Goal: Task Accomplishment & Management: Manage account settings

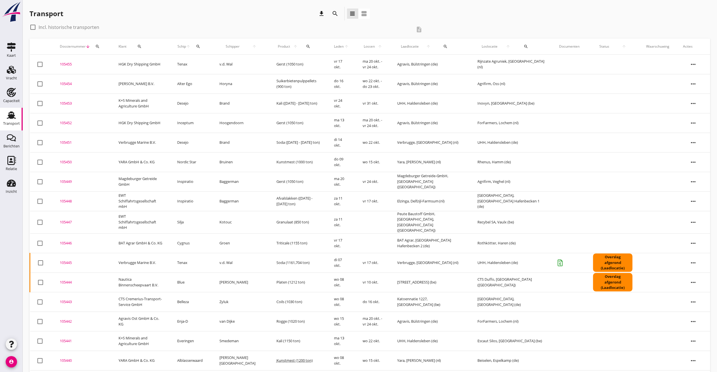
drag, startPoint x: 69, startPoint y: 298, endPoint x: 74, endPoint y: 296, distance: 5.4
click at [69, 299] on div "105443" at bounding box center [82, 302] width 45 height 6
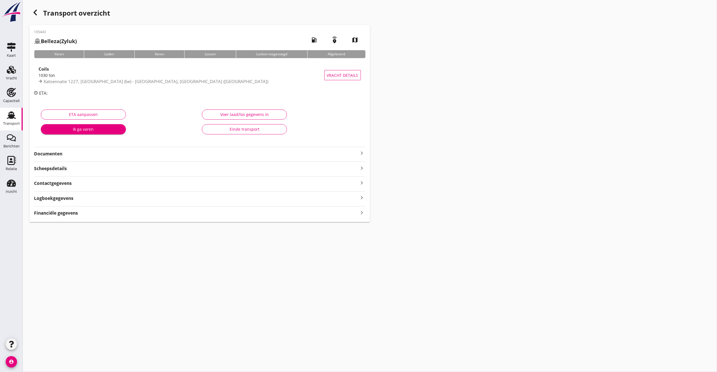
click at [56, 196] on strong "Logboekgegevens" at bounding box center [53, 198] width 39 height 7
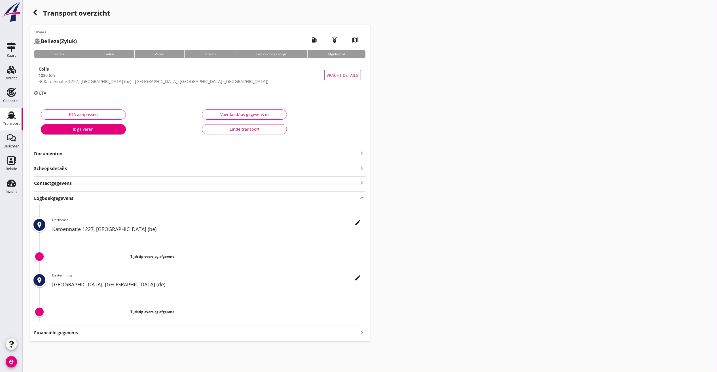
click at [353, 219] on div "edit Herkomst Katoennatie 1227, [GEOGRAPHIC_DATA] (be)" at bounding box center [208, 226] width 313 height 18
click at [355, 224] on icon "edit" at bounding box center [357, 222] width 7 height 7
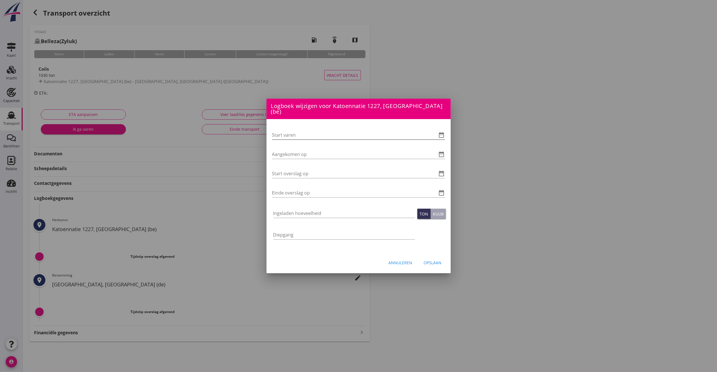
click at [296, 133] on input "Start varen" at bounding box center [350, 134] width 157 height 9
type input "8"
type input "[DATE] 06:00"
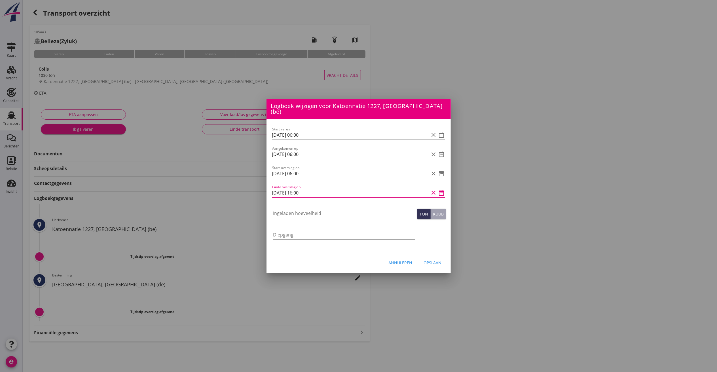
type input "[DATE] 16:00"
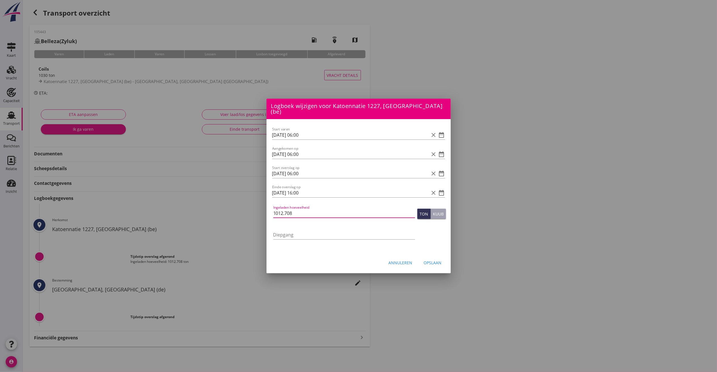
type input "1012.708"
click at [434, 260] on div "Opslaan" at bounding box center [433, 263] width 18 height 6
